Goal: Download file/media

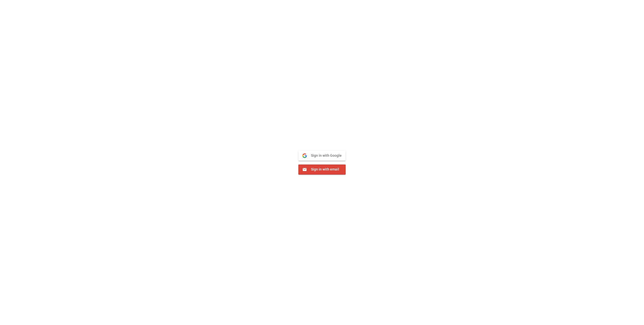
click at [343, 154] on button "Sign in with Google Google" at bounding box center [321, 156] width 47 height 10
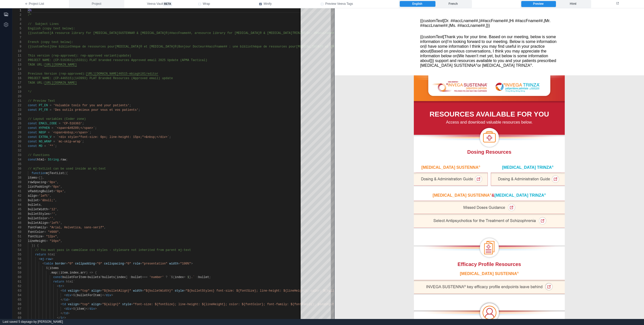
click at [94, 5] on span "Project" at bounding box center [97, 4] width 10 height 5
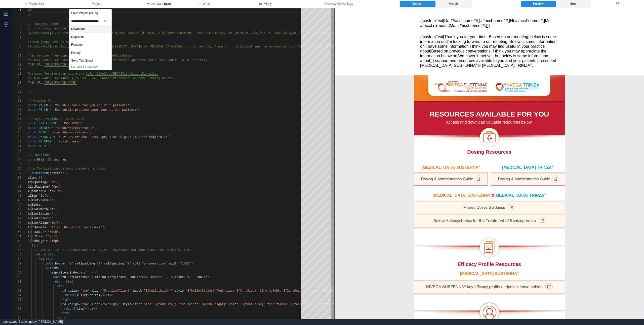
click at [89, 31] on div "Download" at bounding box center [90, 29] width 42 height 8
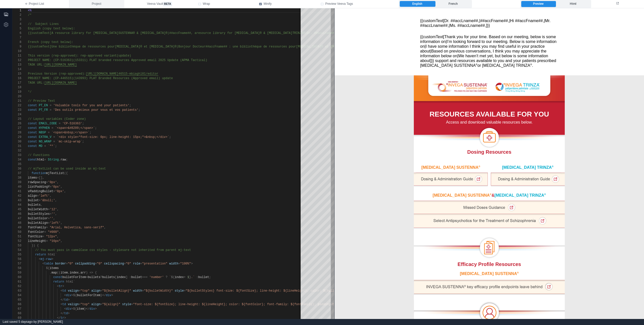
click at [100, 3] on span "Project" at bounding box center [97, 4] width 10 height 5
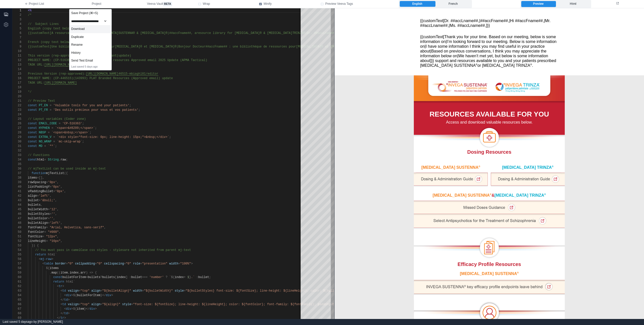
click at [90, 29] on div "Download" at bounding box center [90, 29] width 42 height 8
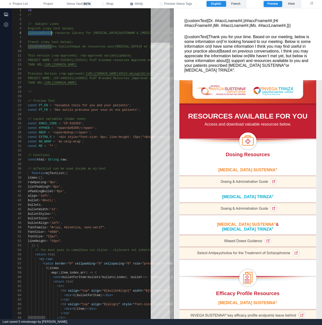
scroll to position [23, 669]
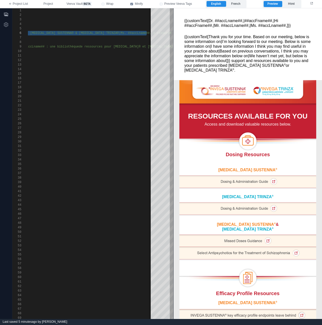
drag, startPoint x: 201, startPoint y: 42, endPoint x: 182, endPoint y: 35, distance: 20.4
click at [52, 47] on span "TRINZA®|Bonjour M. ##accLname## : une bibliothèque" at bounding box center [33, 47] width 90 height 4
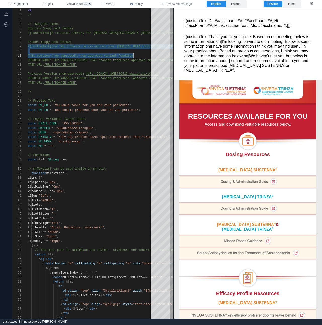
scroll to position [36, 105]
type textarea "**********"
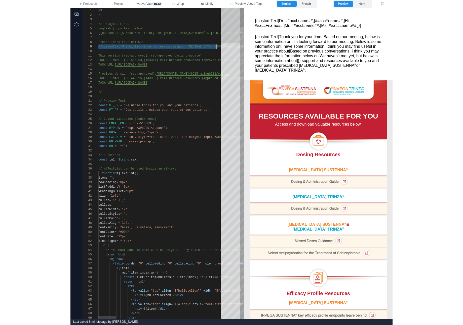
scroll to position [36, 882]
